Goal: Task Accomplishment & Management: Manage account settings

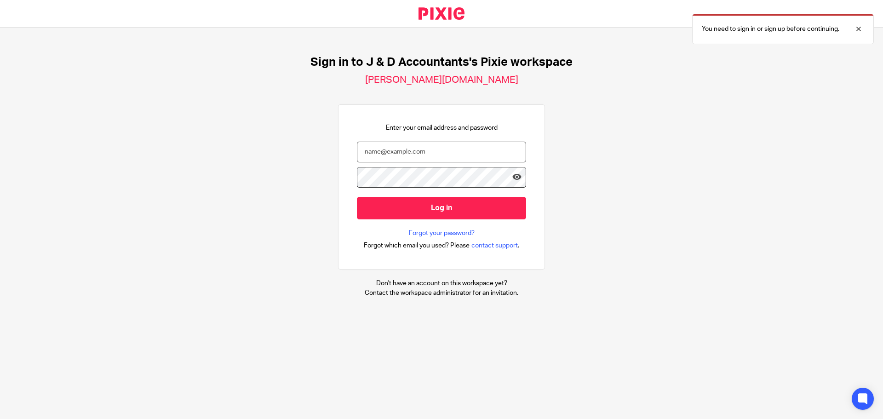
click at [444, 150] on input "email" at bounding box center [441, 152] width 169 height 21
click at [429, 230] on link "Forgot your password?" at bounding box center [442, 233] width 66 height 9
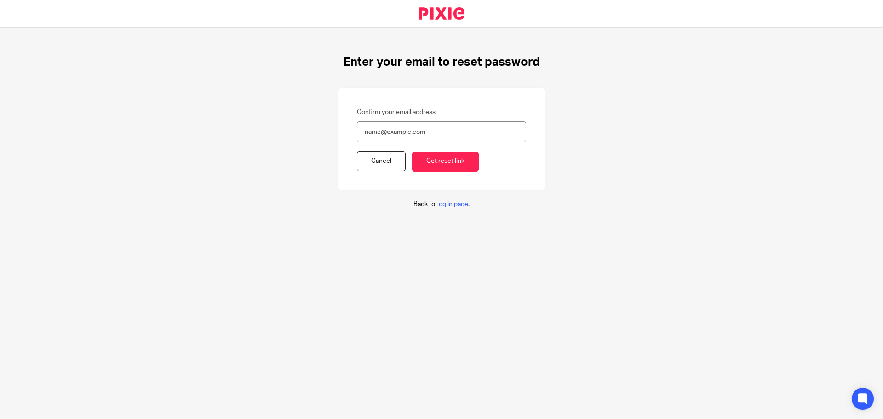
click at [389, 142] on input "Confirm your email address" at bounding box center [441, 131] width 169 height 21
click at [390, 132] on input "Confirm your email address" at bounding box center [441, 131] width 169 height 21
type input "[PERSON_NAME][EMAIL_ADDRESS][DOMAIN_NAME]"
click at [431, 167] on input "Get reset link" at bounding box center [445, 162] width 67 height 20
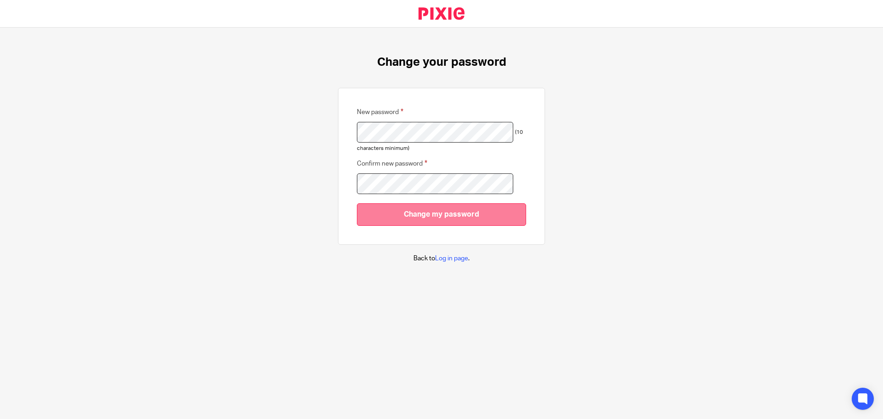
click at [420, 219] on input "Change my password" at bounding box center [441, 214] width 169 height 23
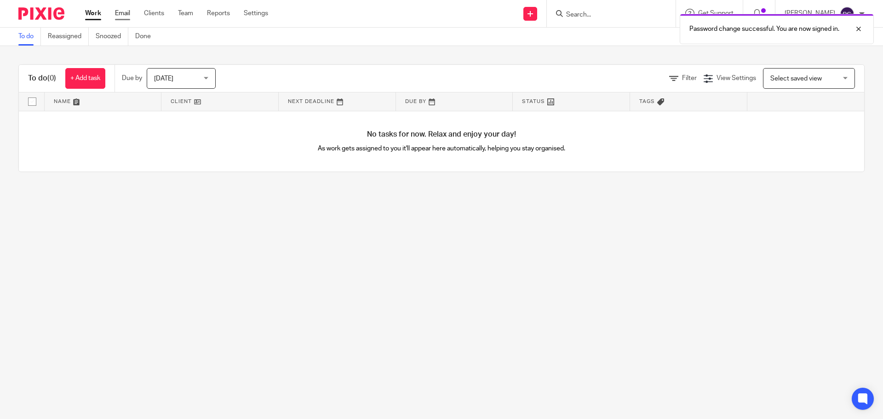
click at [120, 16] on link "Email" at bounding box center [122, 13] width 15 height 9
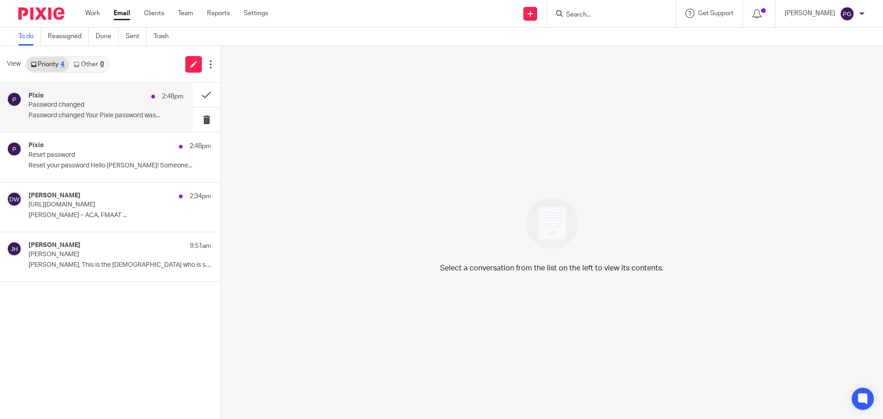
click at [103, 113] on p "Password changed Your Pixie password was..." at bounding box center [106, 116] width 155 height 8
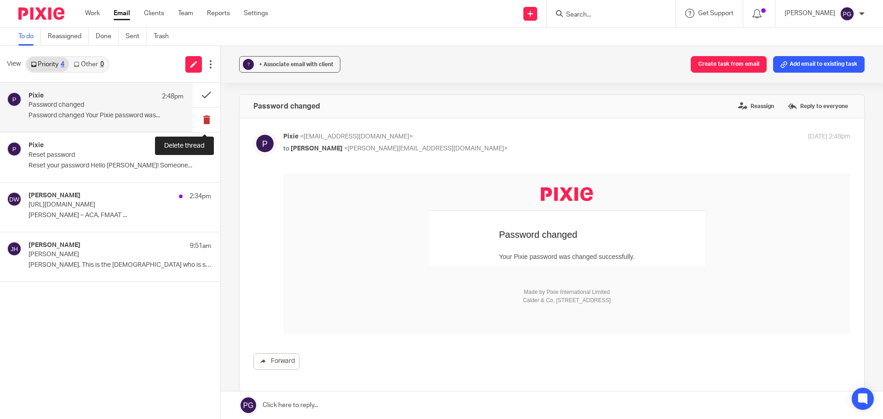
click at [209, 116] on button at bounding box center [207, 120] width 28 height 24
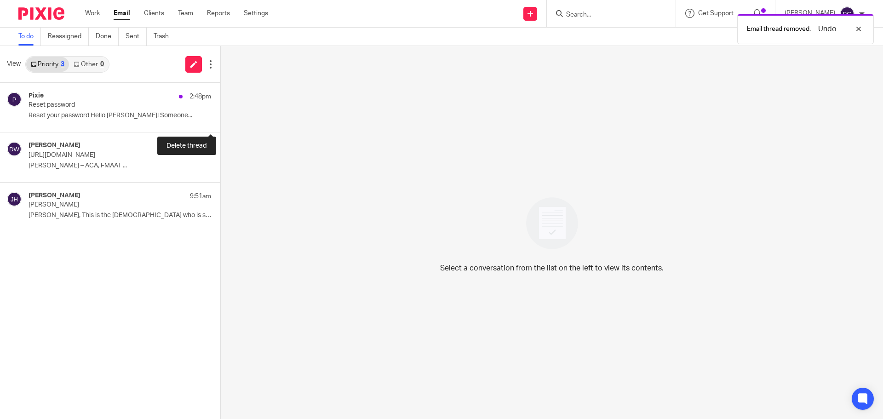
click at [220, 115] on button at bounding box center [223, 120] width 7 height 24
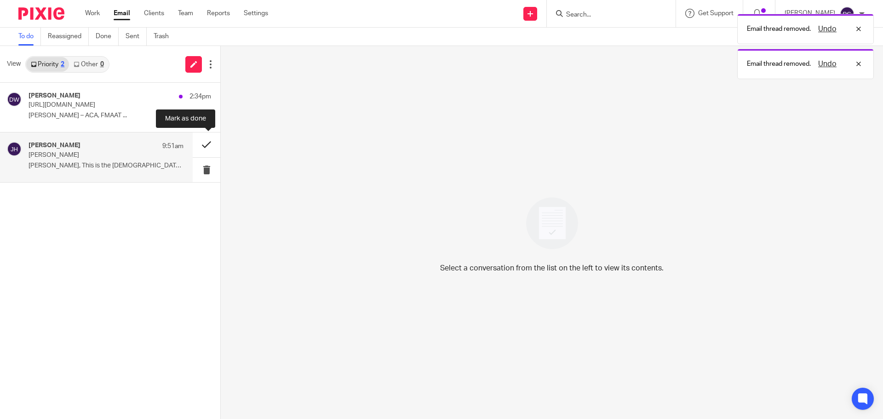
click at [203, 143] on button at bounding box center [207, 144] width 28 height 24
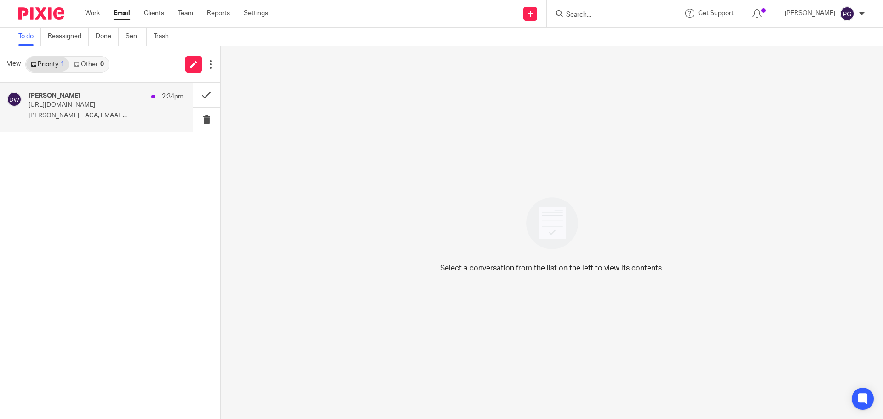
click at [138, 90] on div "Dominic Watkins 2:34pm https://github.com/builtbybel/flyby11/releases Dominic W…" at bounding box center [96, 107] width 193 height 49
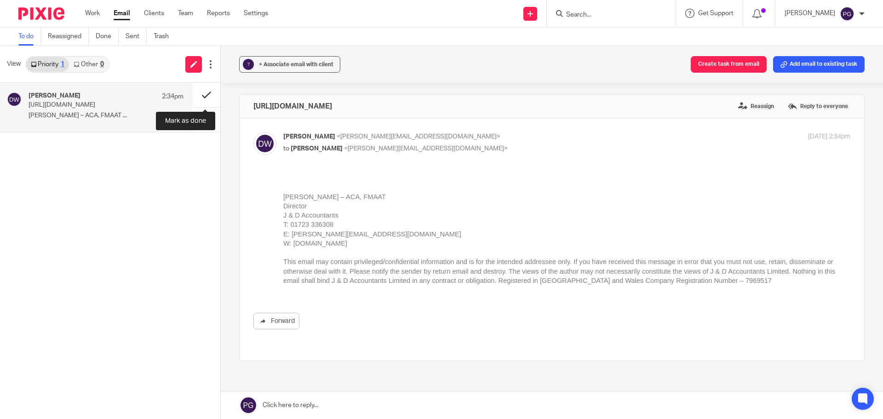
click at [204, 97] on button at bounding box center [207, 95] width 28 height 24
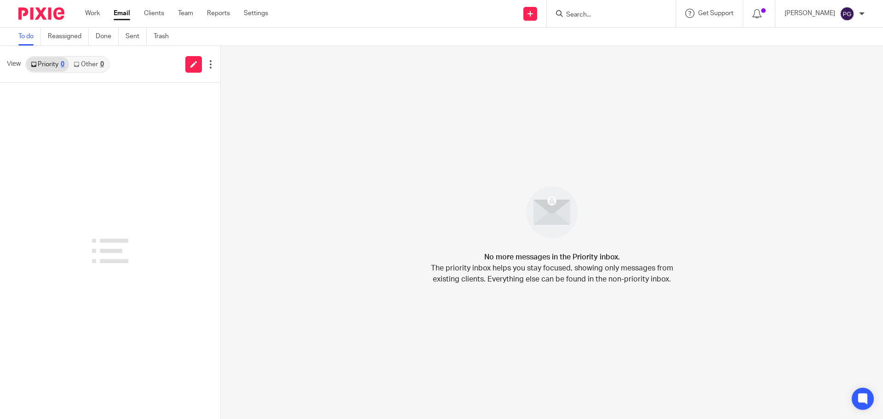
click at [163, 143] on div at bounding box center [110, 251] width 220 height 336
